Goal: Check status

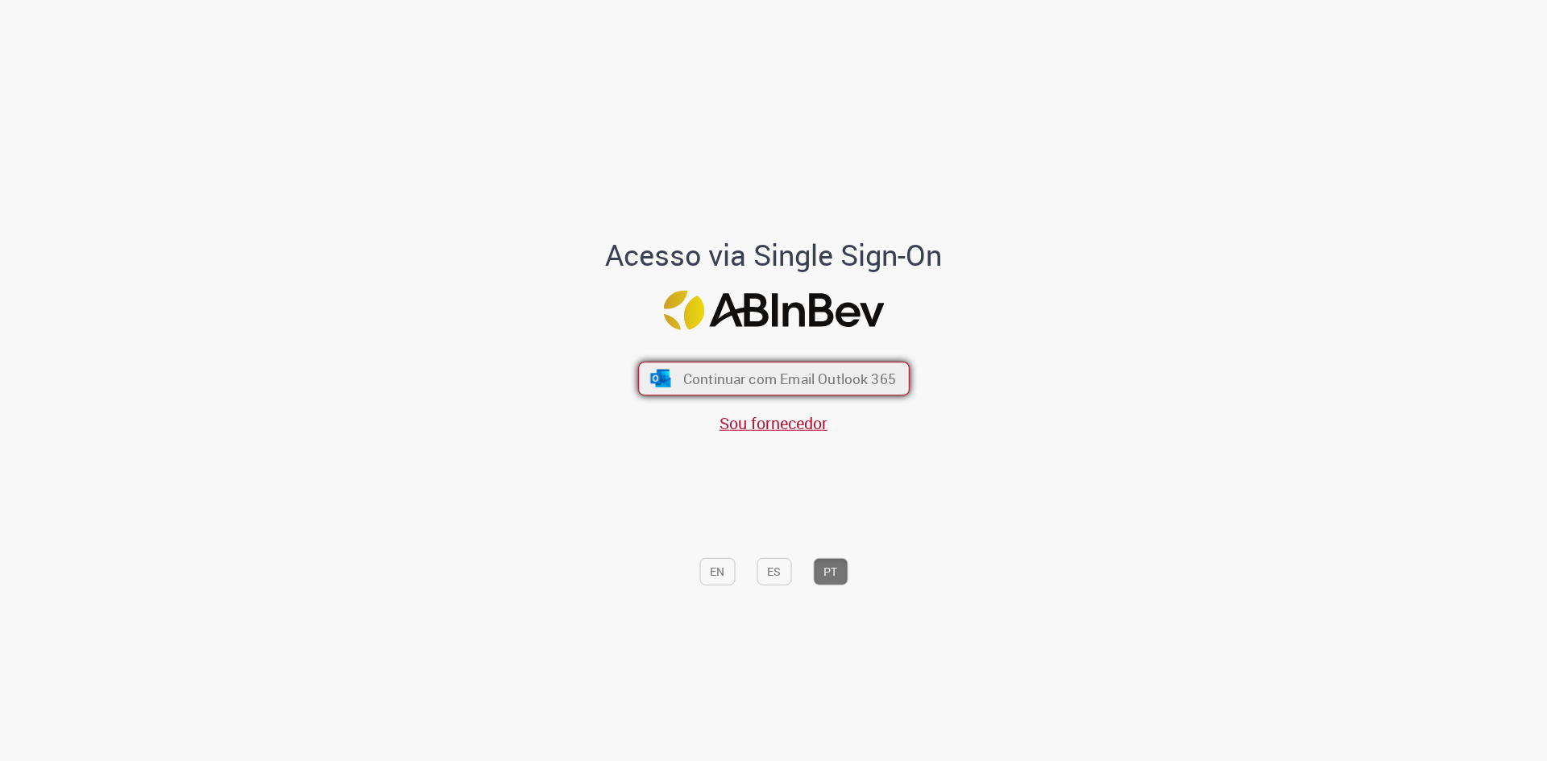
click at [802, 370] on span "Continuar com Email Outlook 365" at bounding box center [788, 379] width 213 height 19
click at [783, 384] on span "Continuar com Email Outlook 365" at bounding box center [788, 379] width 213 height 19
click at [839, 374] on span "Continuar com Email Outlook 365" at bounding box center [788, 379] width 213 height 19
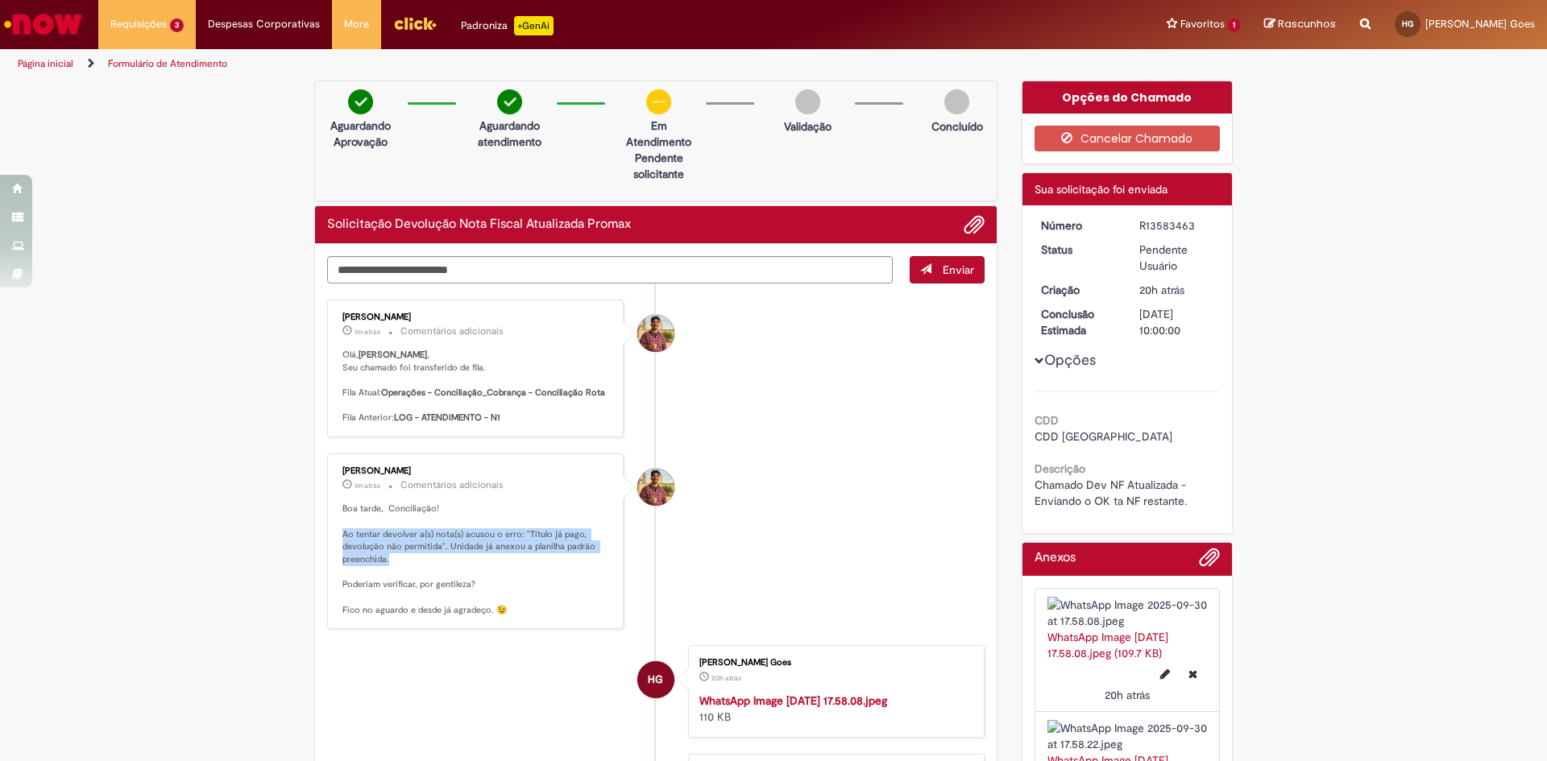
drag, startPoint x: 400, startPoint y: 566, endPoint x: 338, endPoint y: 535, distance: 69.2
click at [342, 535] on p "Boa tarde, Conciliação! Ao tentar devolver a(s) nota(s) acusou o erro: "Título …" at bounding box center [476, 560] width 268 height 114
copy p "Ao tentar devolver a(s) nota(s) acusou o erro: "Título já pago, devolução não p…"
